Goal: Find specific page/section: Find specific page/section

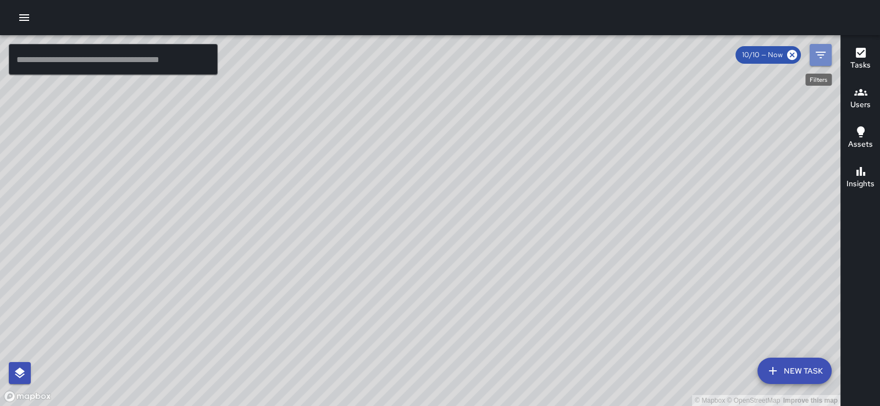
click at [822, 60] on icon "Filters" at bounding box center [820, 54] width 13 height 13
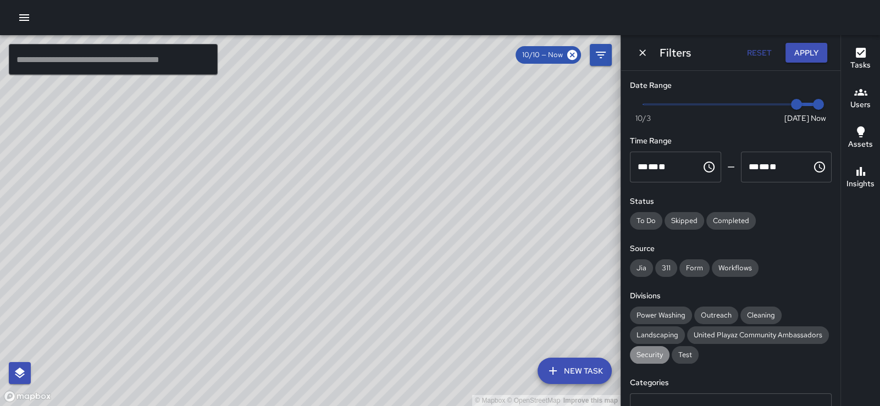
click at [659, 361] on span "Security" at bounding box center [650, 355] width 40 height 11
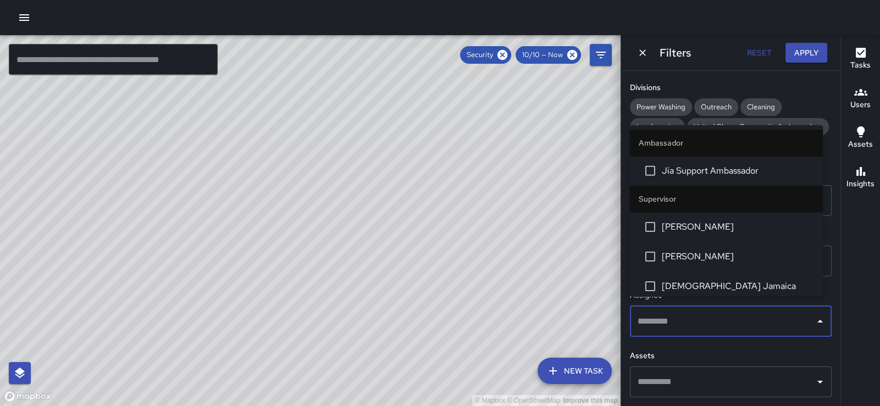
click at [774, 316] on input "text" at bounding box center [722, 321] width 175 height 21
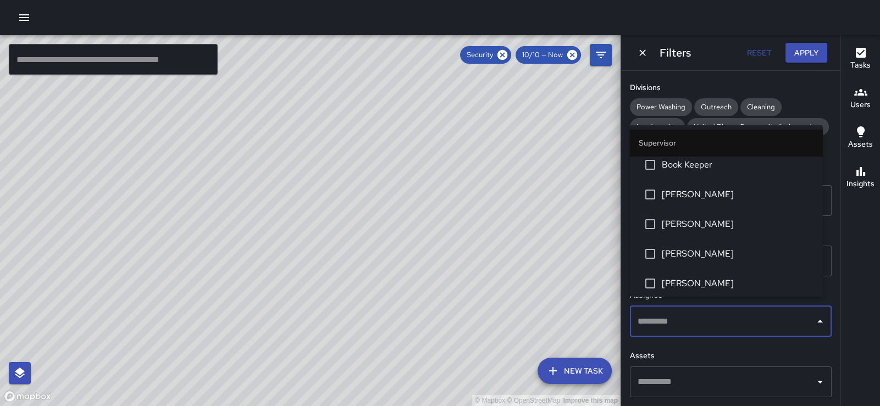
scroll to position [300, 0]
click at [706, 142] on span "[PERSON_NAME]" at bounding box center [738, 135] width 152 height 13
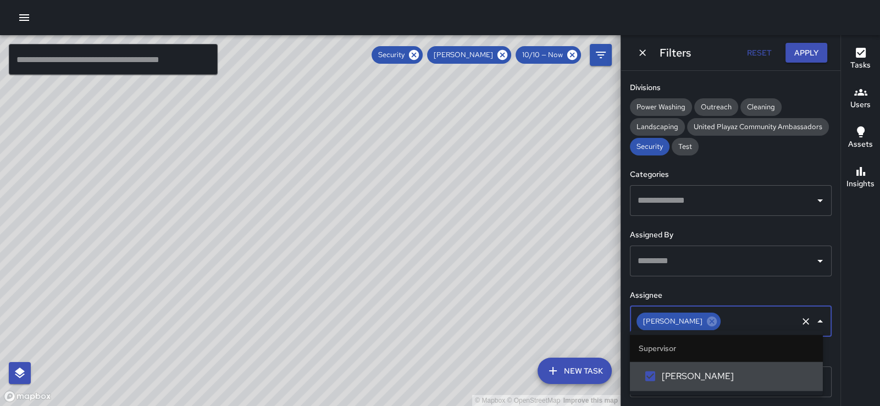
scroll to position [0, 0]
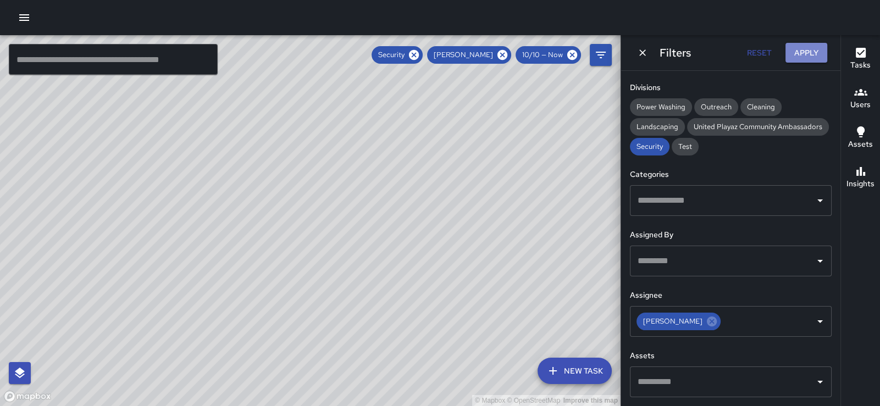
click at [814, 52] on button "Apply" at bounding box center [807, 53] width 42 height 20
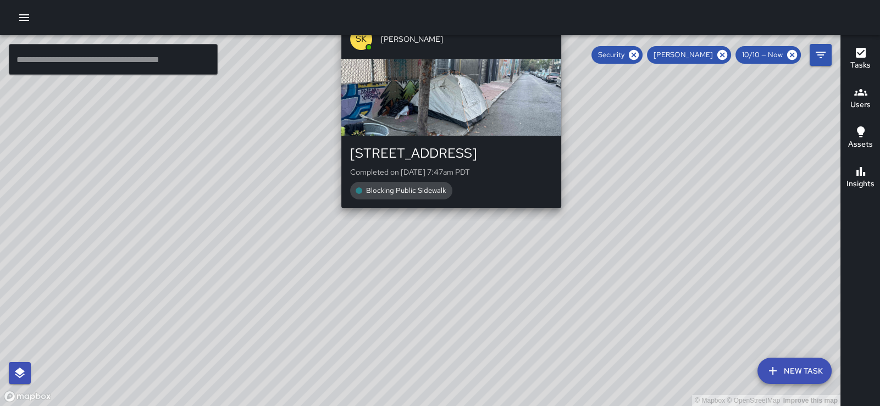
click at [446, 220] on div "© Mapbox © OpenStreetMap Improve this map SK [PERSON_NAME] [STREET_ADDRESS][PER…" at bounding box center [420, 220] width 841 height 371
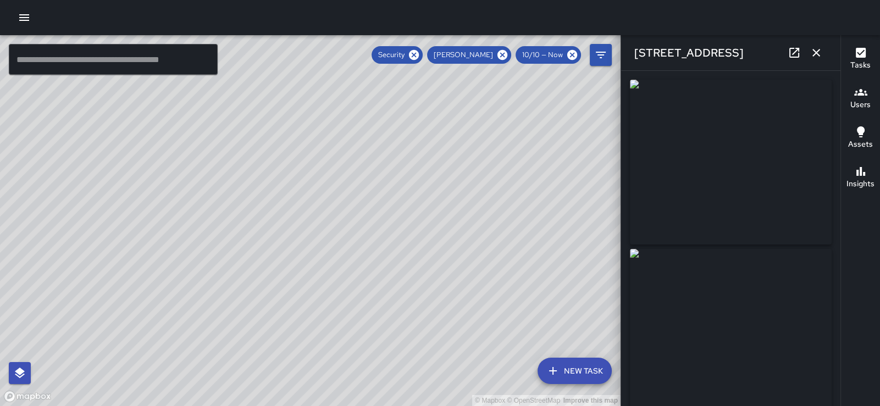
type input "**********"
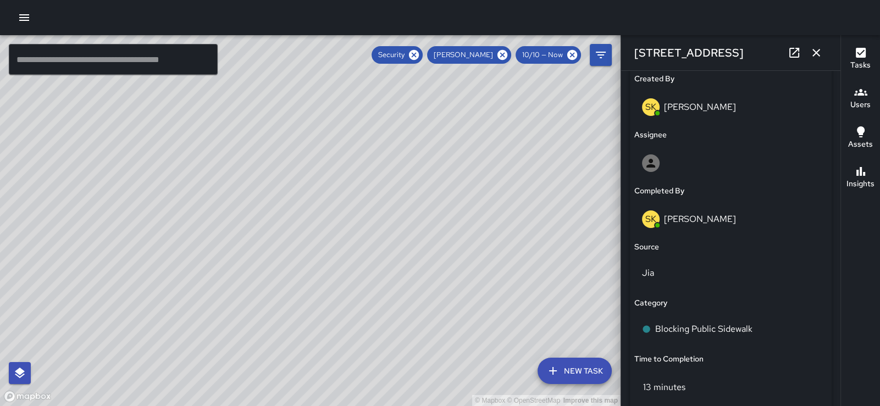
scroll to position [818, 0]
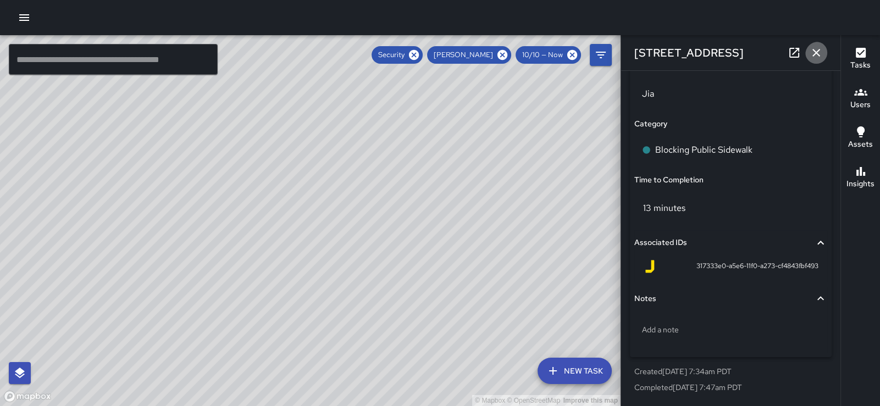
click at [812, 52] on icon "button" at bounding box center [816, 52] width 13 height 13
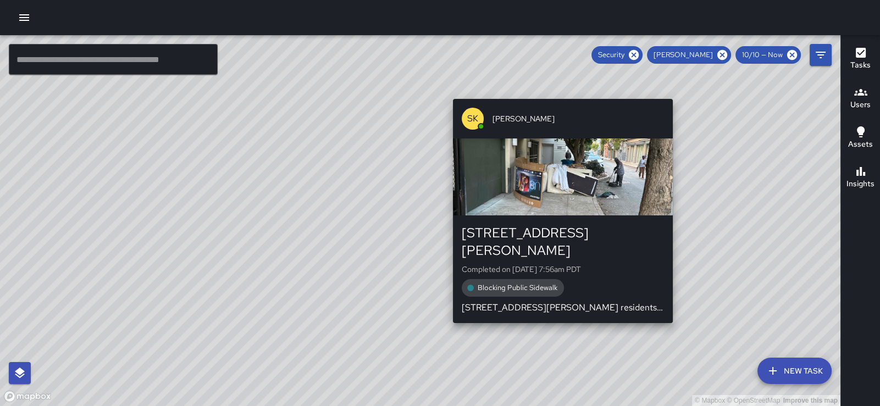
click at [557, 91] on div "© Mapbox © OpenStreetMap Improve this map SK [PERSON_NAME] [STREET_ADDRESS][PER…" at bounding box center [420, 220] width 841 height 371
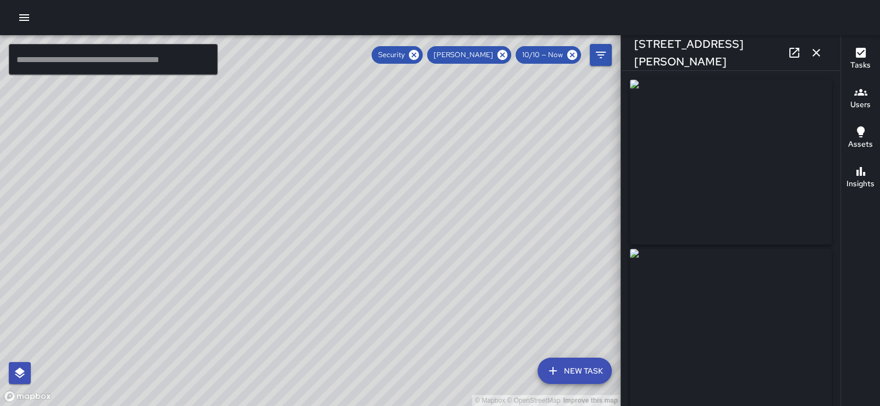
type input "**********"
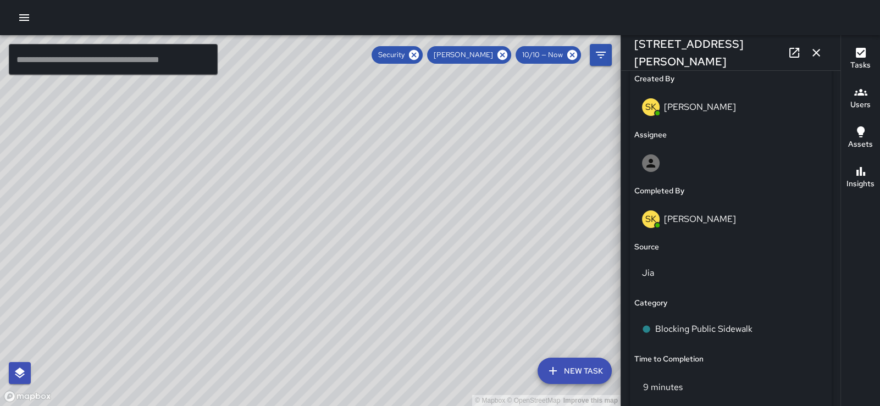
scroll to position [880, 0]
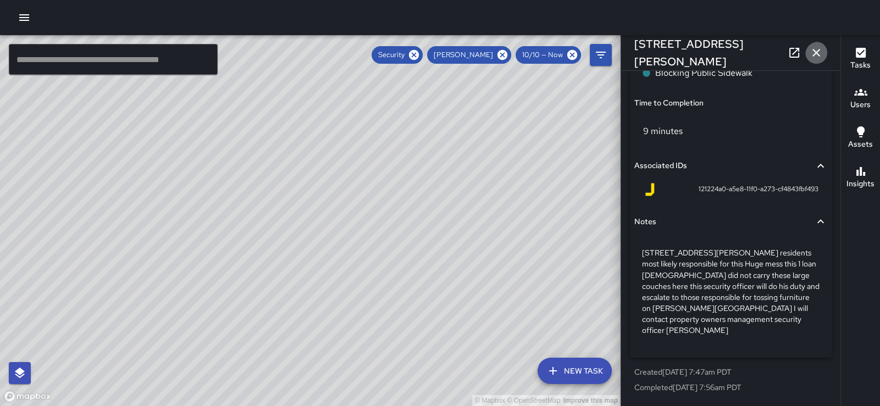
click at [814, 47] on icon "button" at bounding box center [816, 52] width 13 height 13
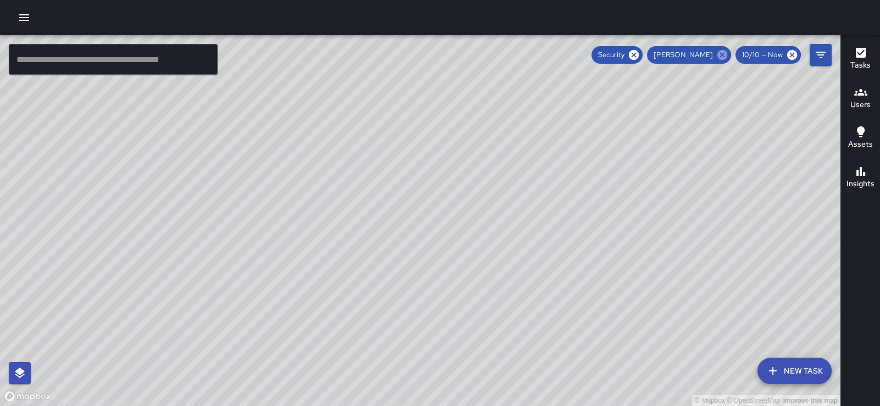
click at [717, 54] on icon at bounding box center [722, 55] width 10 height 10
click at [823, 58] on icon "Filters" at bounding box center [820, 54] width 13 height 13
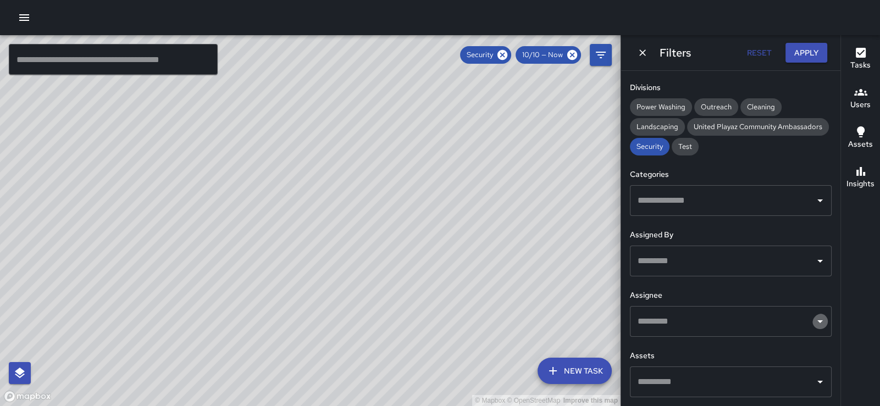
click at [814, 316] on icon "Open" at bounding box center [820, 321] width 13 height 13
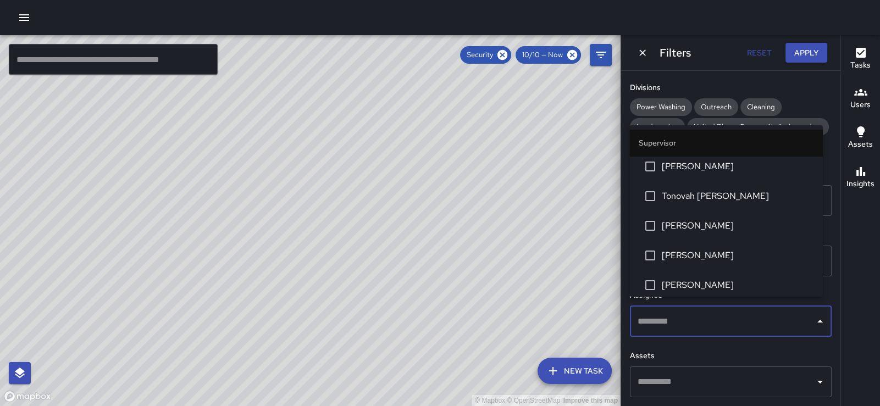
scroll to position [300, 0]
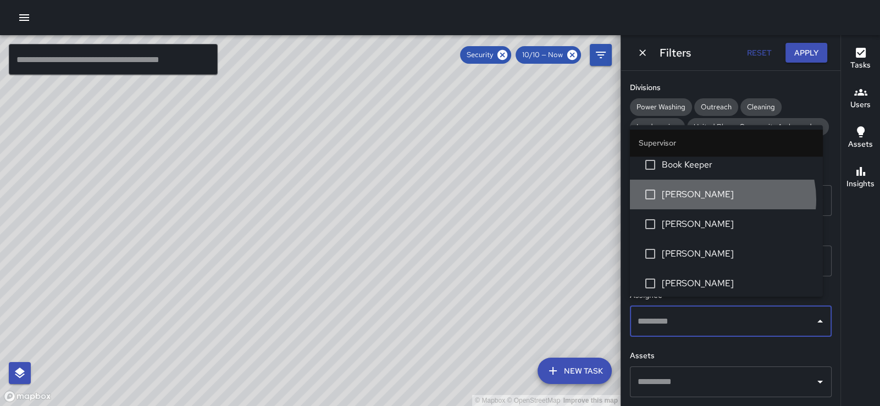
click at [720, 201] on span "[PERSON_NAME]" at bounding box center [738, 194] width 152 height 13
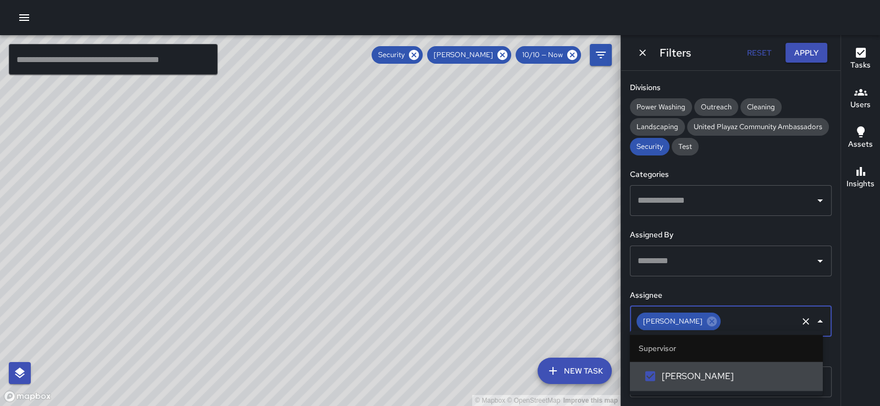
scroll to position [0, 0]
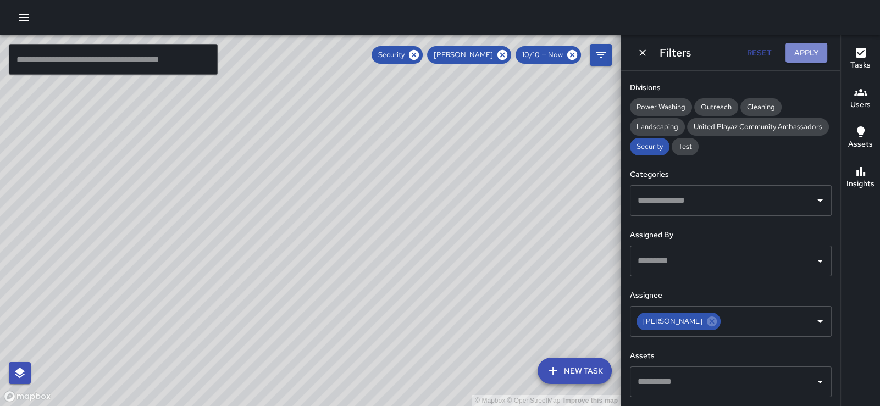
click at [799, 57] on button "Apply" at bounding box center [807, 53] width 42 height 20
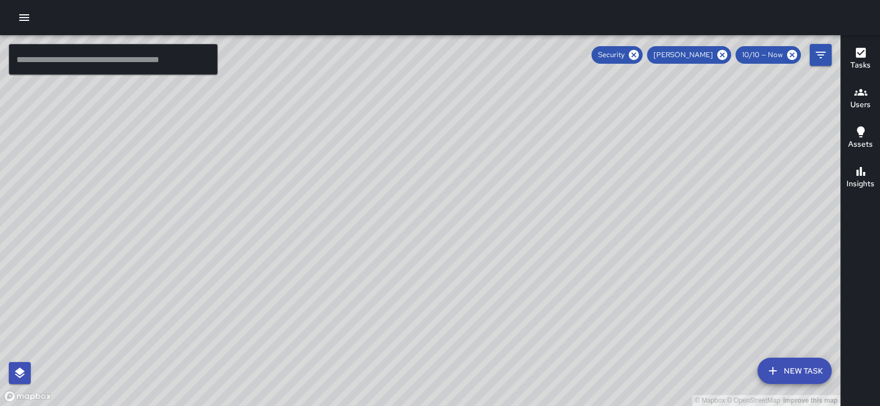
drag, startPoint x: 578, startPoint y: 223, endPoint x: 567, endPoint y: 162, distance: 61.9
click at [567, 162] on div "© Mapbox © OpenStreetMap Improve this map" at bounding box center [420, 220] width 841 height 371
drag, startPoint x: 646, startPoint y: 178, endPoint x: 423, endPoint y: 218, distance: 226.3
click at [423, 218] on div "© Mapbox © OpenStreetMap Improve this map" at bounding box center [420, 220] width 841 height 371
click at [863, 59] on icon "button" at bounding box center [860, 52] width 13 height 13
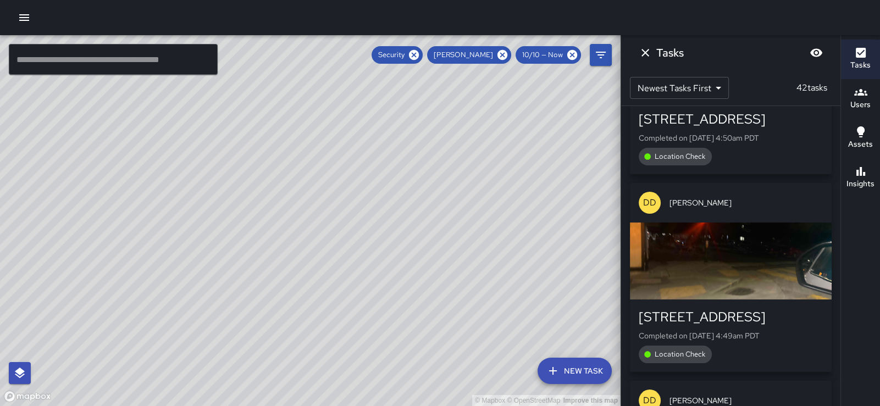
scroll to position [733, 0]
